Goal: Check status: Check status

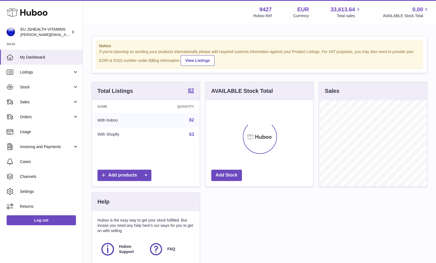
scroll to position [86, 108]
click at [40, 89] on span "Stock" at bounding box center [46, 87] width 53 height 5
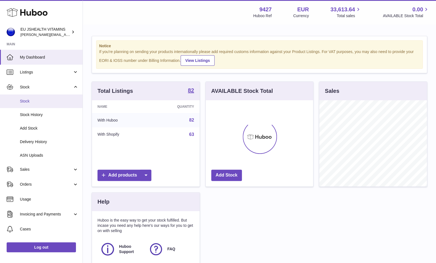
click at [47, 106] on link "Stock" at bounding box center [41, 101] width 83 height 14
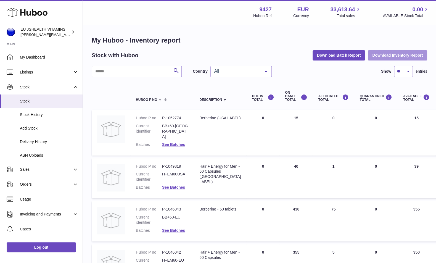
click at [384, 57] on button "Download Inventory Report" at bounding box center [397, 55] width 59 height 10
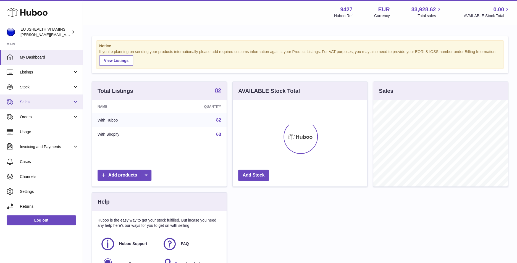
scroll to position [86, 135]
click at [36, 88] on span "Stock" at bounding box center [46, 87] width 53 height 5
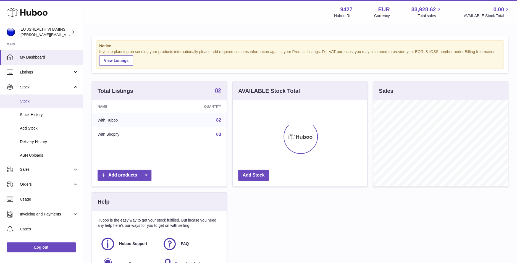
click at [35, 97] on link "Stock" at bounding box center [41, 101] width 83 height 14
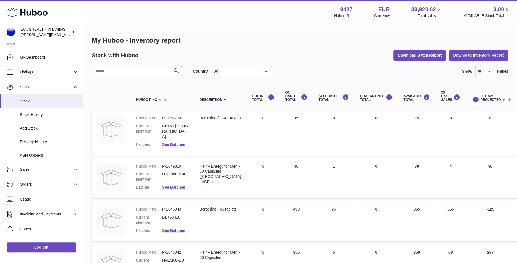
click at [141, 74] on input "text" at bounding box center [137, 71] width 90 height 11
type input "*"
type input "****"
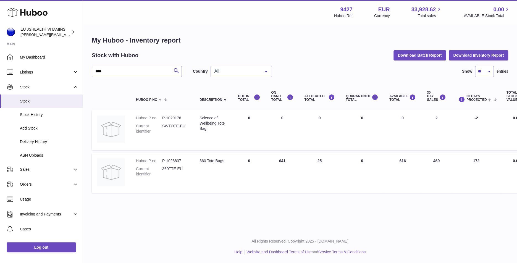
click at [402, 159] on td "AVAILABLE Total 616" at bounding box center [403, 173] width 38 height 40
copy td "616"
